Goal: Information Seeking & Learning: Learn about a topic

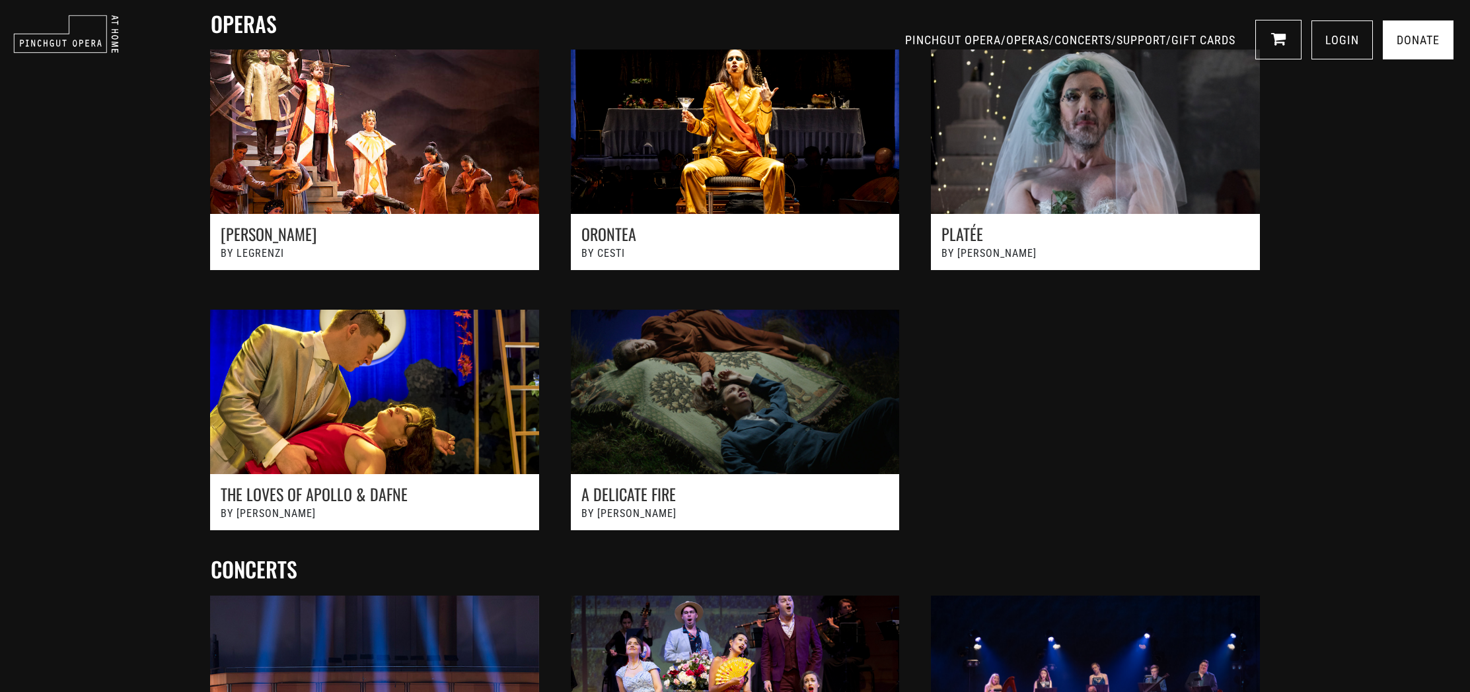
scroll to position [547, 0]
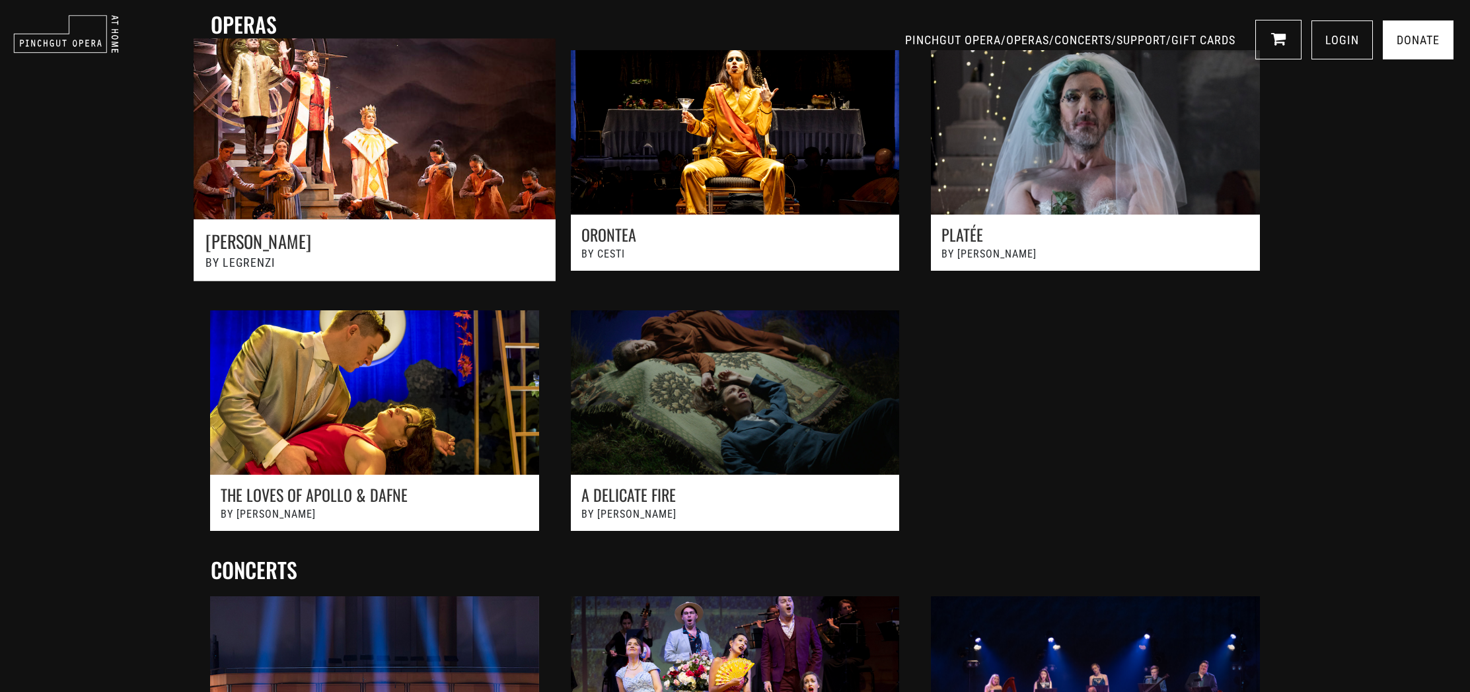
click at [365, 248] on link at bounding box center [374, 167] width 396 height 286
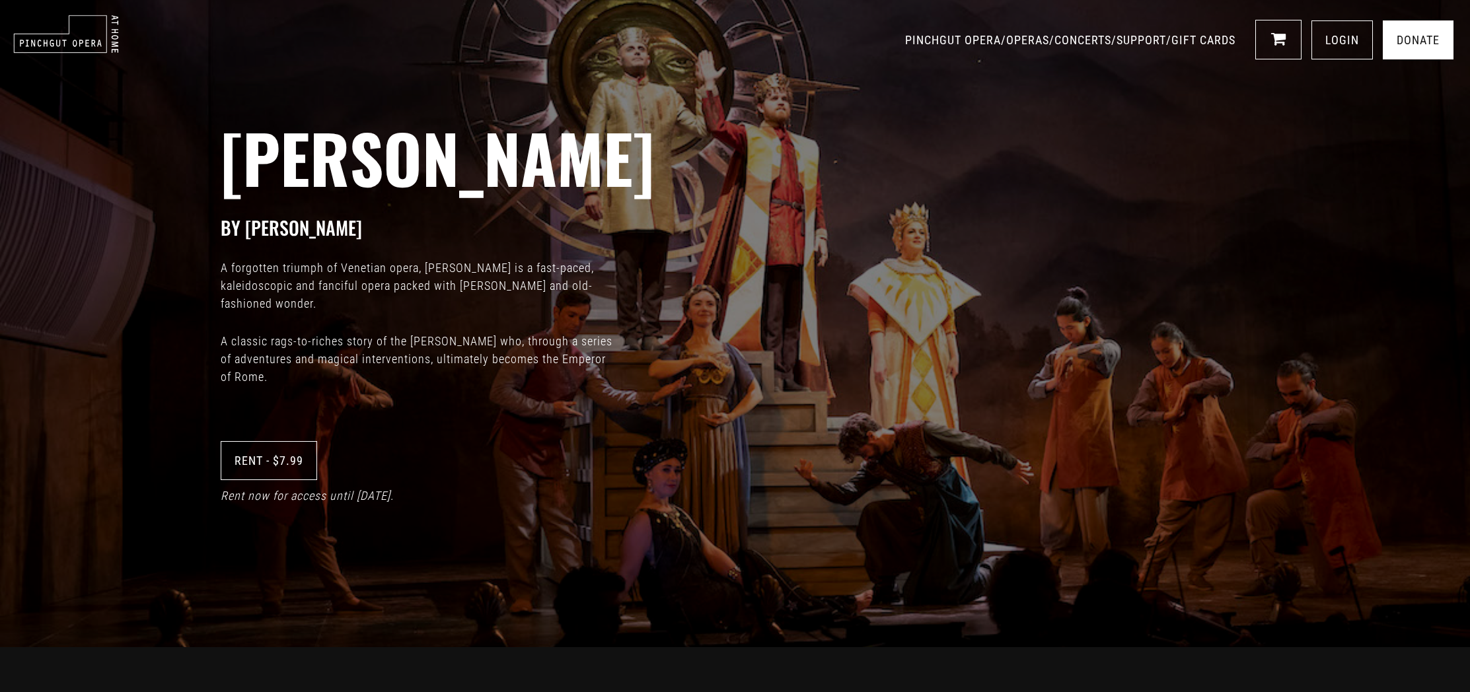
scroll to position [48, 0]
